Goal: Task Accomplishment & Management: Complete application form

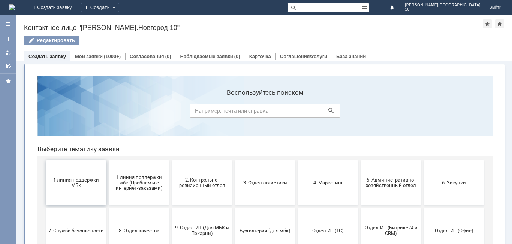
click at [70, 180] on span "1 линия поддержки МБК" at bounding box center [75, 182] width 55 height 11
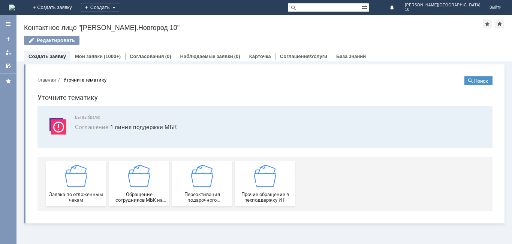
click at [70, 180] on img at bounding box center [76, 176] width 22 height 22
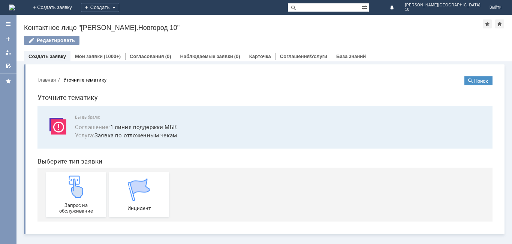
click at [70, 180] on img at bounding box center [76, 187] width 22 height 22
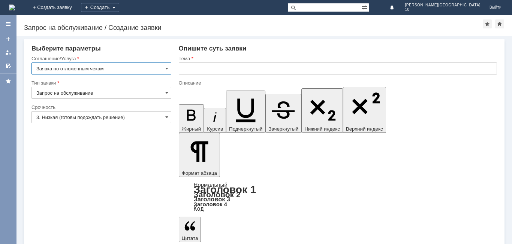
click at [189, 69] on input "text" at bounding box center [338, 69] width 318 height 12
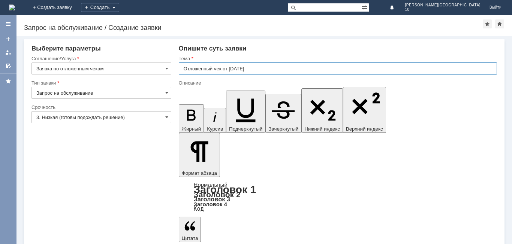
type input "Отложенный чек от [DATE]"
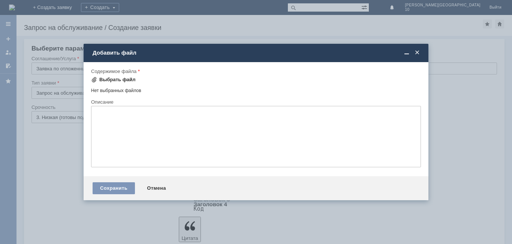
click at [115, 79] on div "Выбрать файл" at bounding box center [117, 80] width 36 height 6
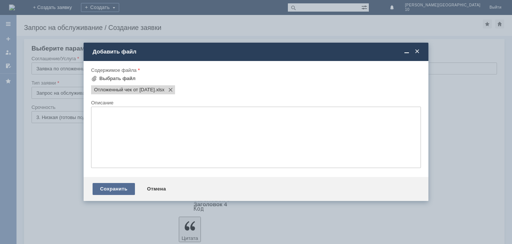
click at [119, 190] on div "Сохранить" at bounding box center [114, 189] width 42 height 12
